Goal: Information Seeking & Learning: Learn about a topic

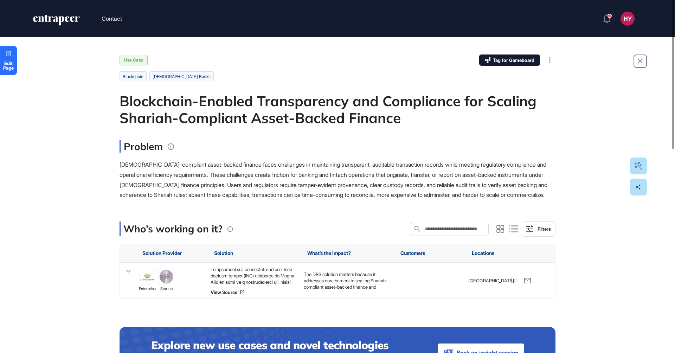
click at [291, 112] on div "Blockchain-Enabled Transparency and Compliance for Scaling Shariah-Compliant As…" at bounding box center [337, 109] width 436 height 34
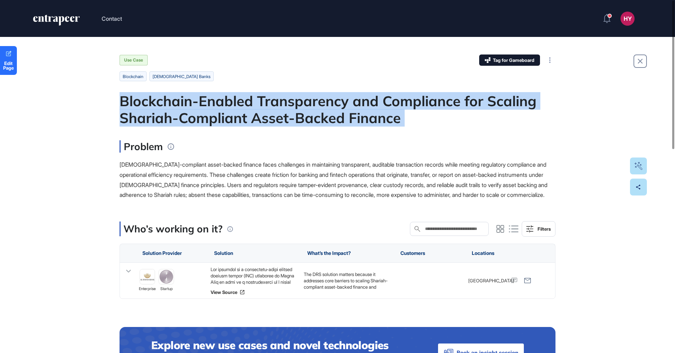
click at [291, 112] on div "Blockchain-Enabled Transparency and Compliance for Scaling Shariah-Compliant As…" at bounding box center [337, 109] width 436 height 34
copy div "Blockchain-Enabled Transparency and Compliance for Scaling Shariah-Compliant As…"
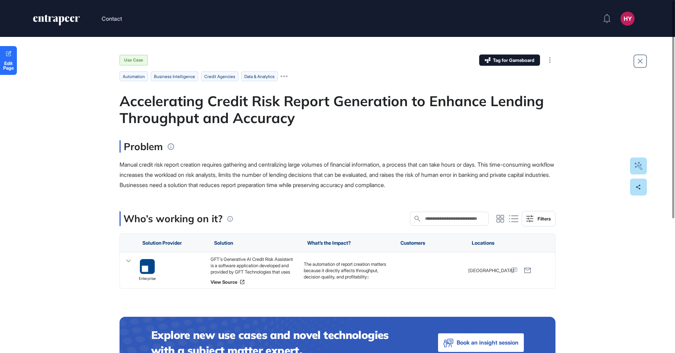
click at [254, 112] on div "Accelerating Credit Risk Report Generation to Enhance Lending Throughput and Ac…" at bounding box center [337, 109] width 436 height 34
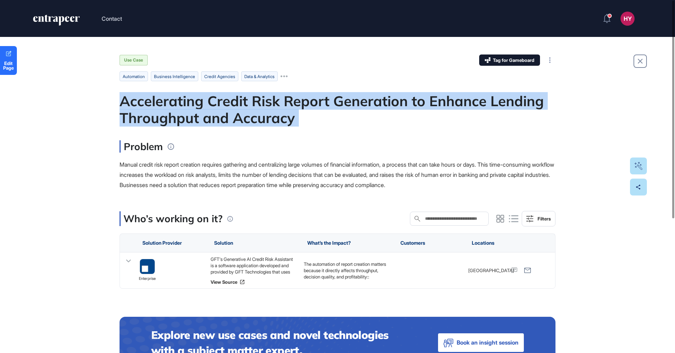
click at [254, 112] on div "Accelerating Credit Risk Report Generation to Enhance Lending Throughput and Ac…" at bounding box center [337, 109] width 436 height 34
copy div "Accelerating Credit Risk Report Generation to Enhance Lending Throughput and Ac…"
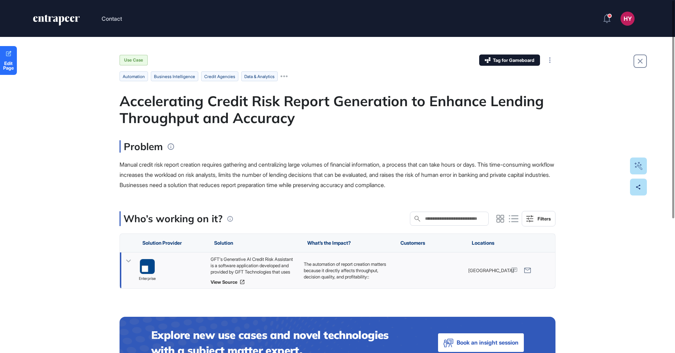
click at [246, 264] on div "GFT's Generative AI Credit Risk Assistant is a software application developed a…" at bounding box center [254, 265] width 86 height 19
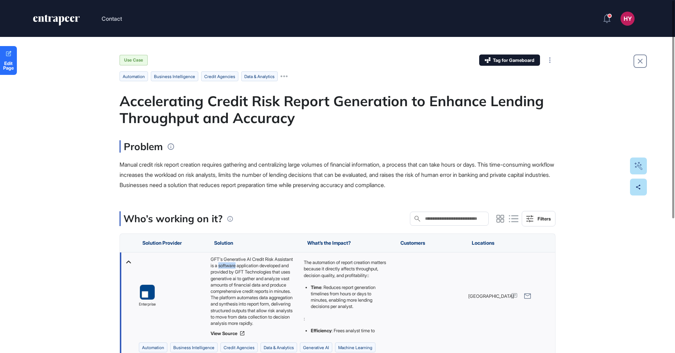
click at [246, 264] on div "GFT's Generative AI Credit Risk Assistant is a software application developed a…" at bounding box center [254, 291] width 86 height 70
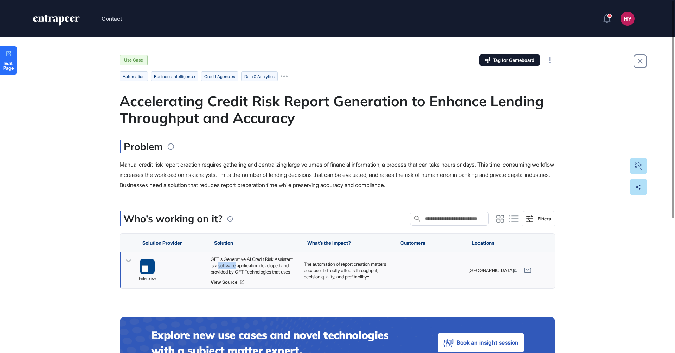
click at [246, 264] on div "GFT's Generative AI Credit Risk Assistant is a software application developed a…" at bounding box center [254, 265] width 86 height 19
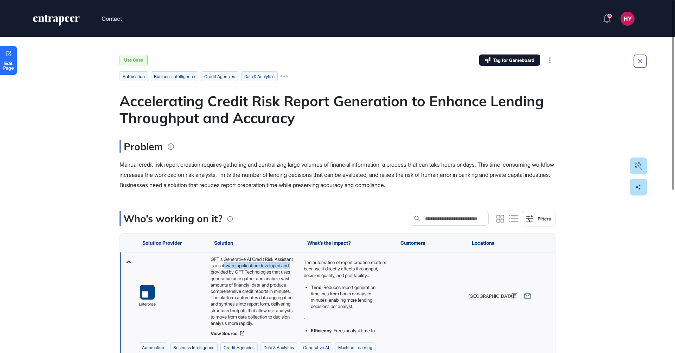
click at [246, 269] on div "GFT's Generative AI Credit Risk Assistant is a software application developed a…" at bounding box center [254, 291] width 86 height 70
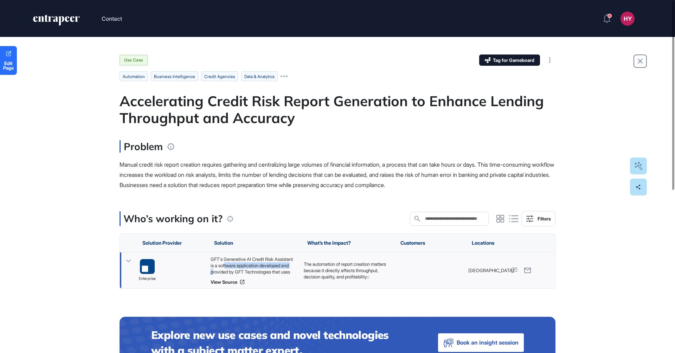
click at [246, 269] on div "GFT's Generative AI Credit Risk Assistant is a software application developed a…" at bounding box center [254, 265] width 86 height 19
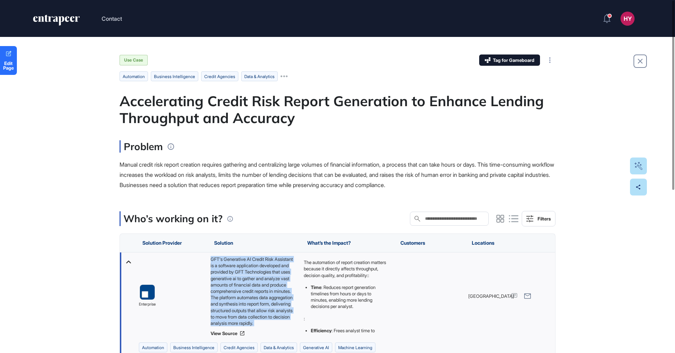
click at [246, 269] on div "GFT's Generative AI Credit Risk Assistant is a software application developed a…" at bounding box center [254, 291] width 86 height 70
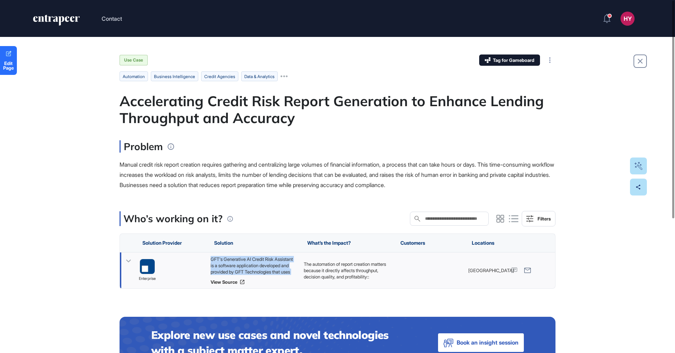
click at [264, 263] on div "GFT's Generative AI Credit Risk Assistant is a software application developed a…" at bounding box center [254, 265] width 86 height 19
